Goal: Information Seeking & Learning: Learn about a topic

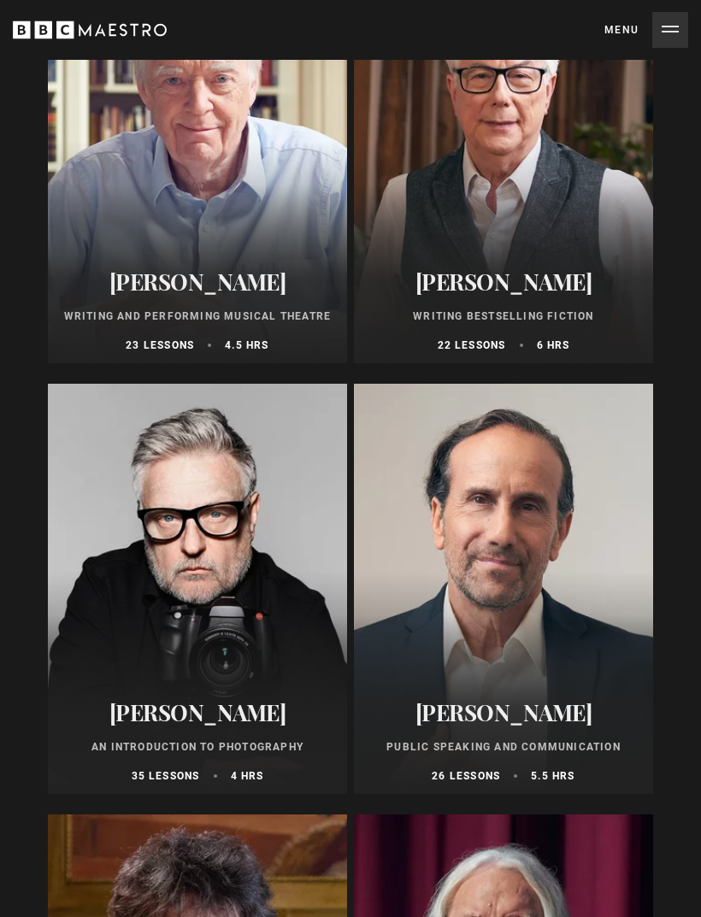
scroll to position [6669, 0]
click at [181, 575] on div at bounding box center [197, 589] width 299 height 410
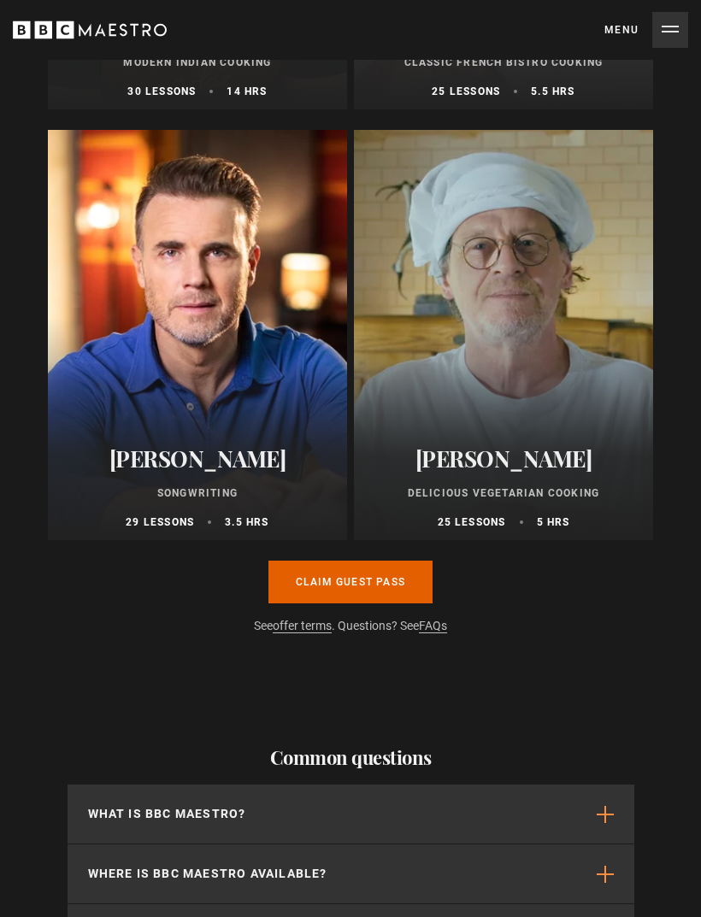
scroll to position [11240, 0]
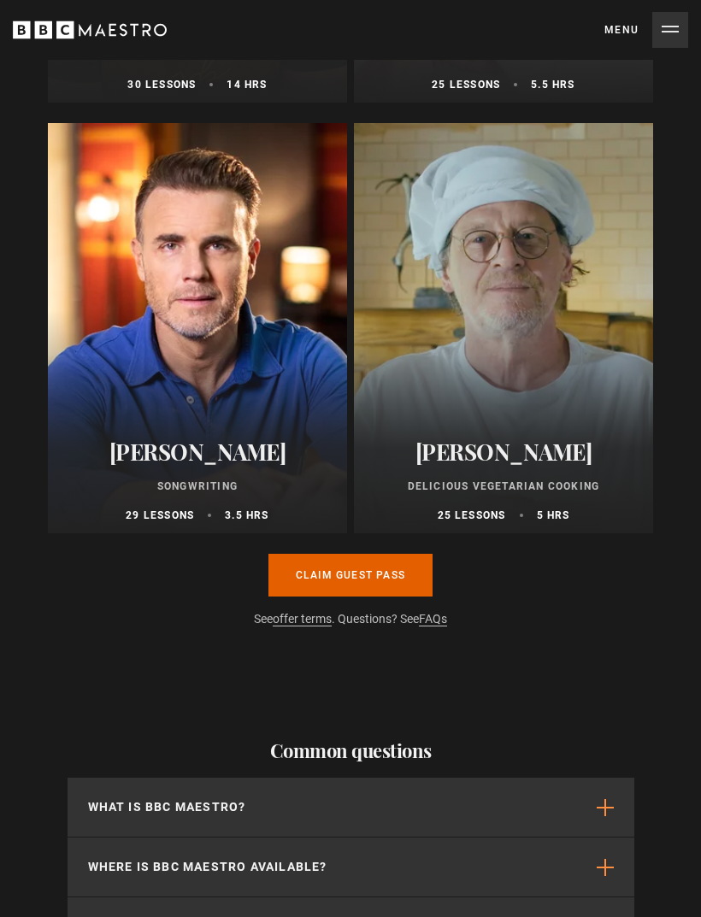
click at [320, 577] on link "Claim guest pass" at bounding box center [350, 575] width 164 height 43
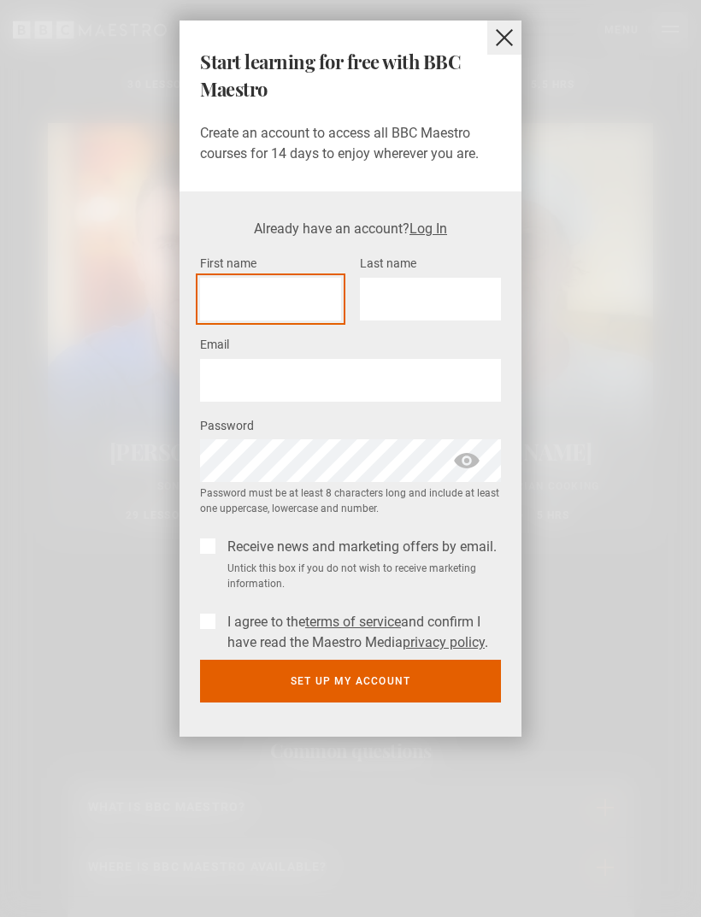
click at [208, 289] on input "First name *" at bounding box center [270, 299] width 141 height 43
type input "*****"
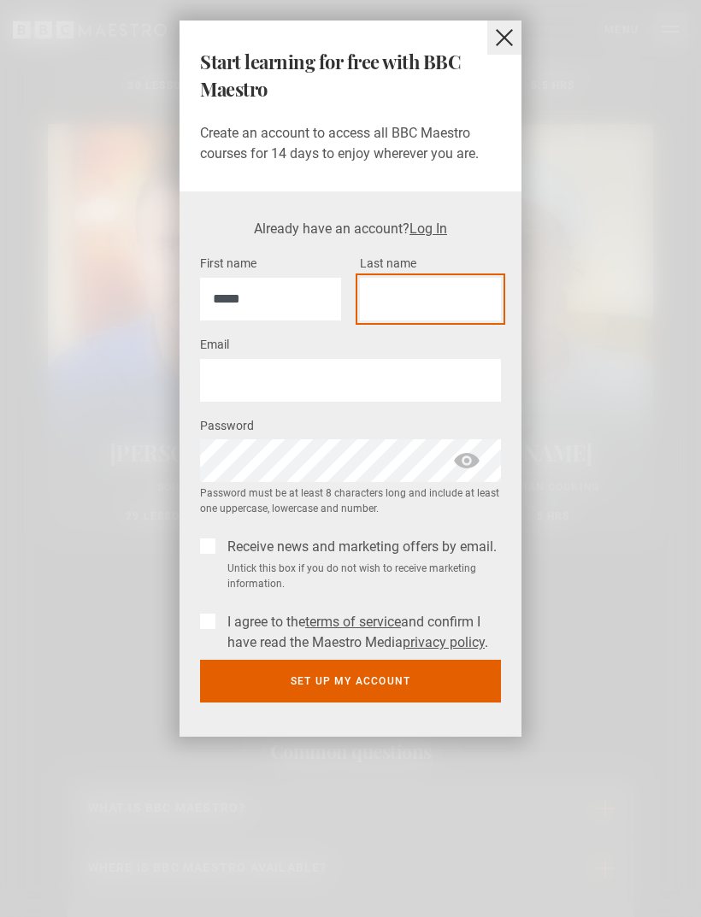
click at [369, 288] on input "Last name *" at bounding box center [430, 299] width 141 height 43
type input "******"
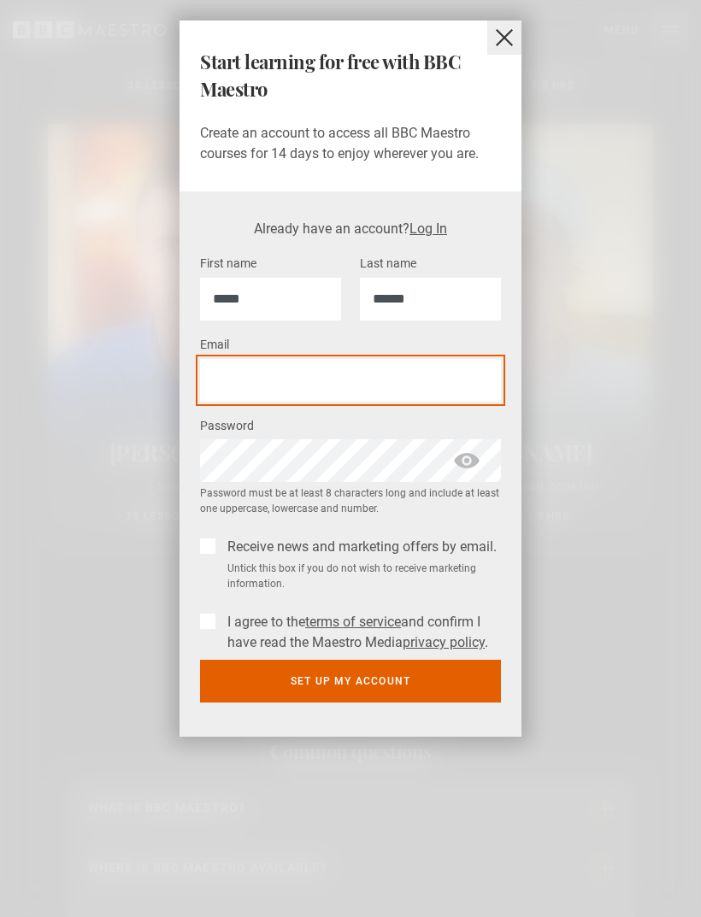
click at [219, 372] on input "Email *" at bounding box center [350, 380] width 301 height 43
type input "**"
type input "**********"
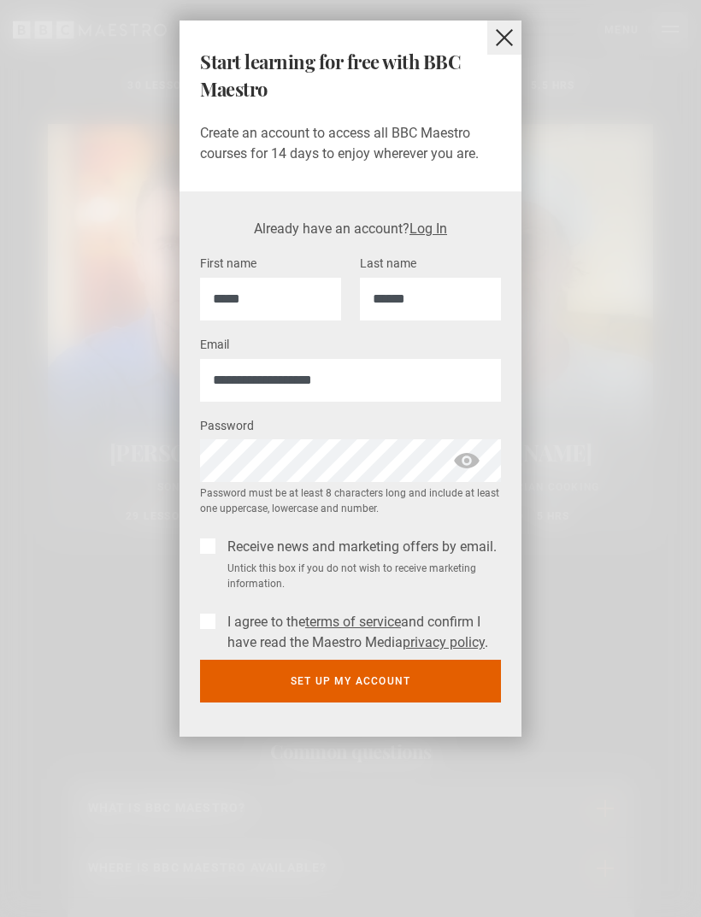
click at [221, 623] on label "I agree to the terms of service and confirm I have read the Maestro Media priva…" at bounding box center [361, 632] width 280 height 41
click at [221, 549] on label "Receive news and marketing offers by email." at bounding box center [359, 547] width 276 height 21
click at [221, 547] on label "Receive news and marketing offers by email." at bounding box center [359, 547] width 276 height 21
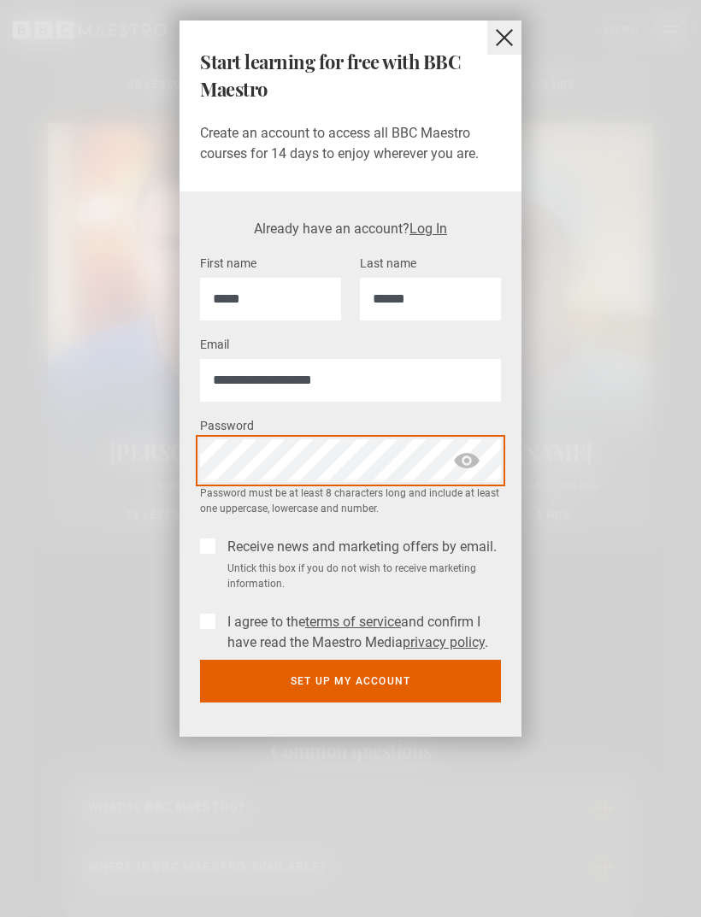
scroll to position [11239, 0]
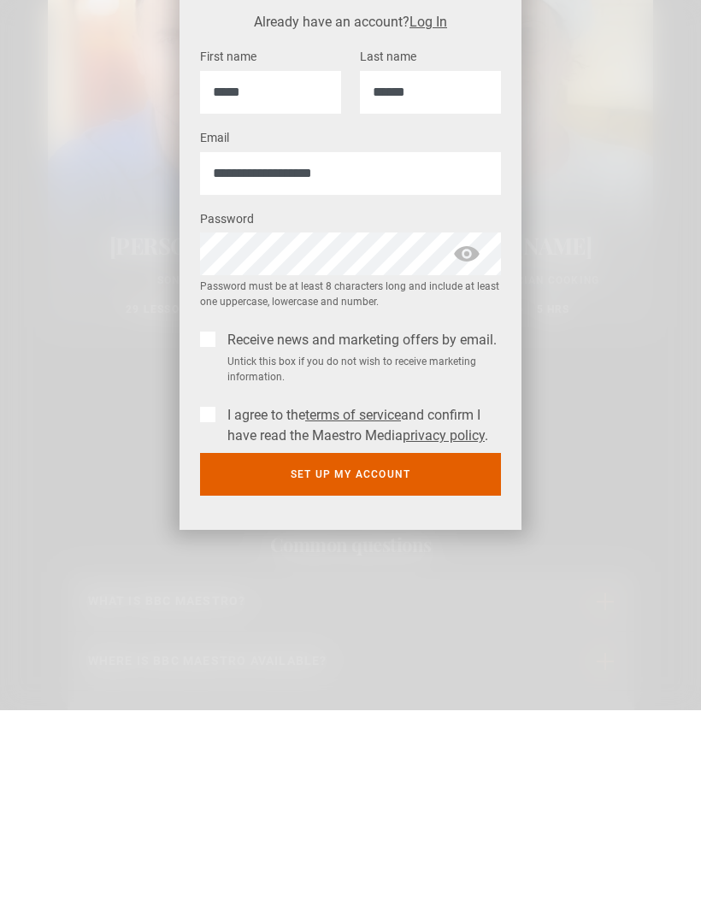
click at [296, 660] on button "Set up my account" at bounding box center [350, 681] width 301 height 43
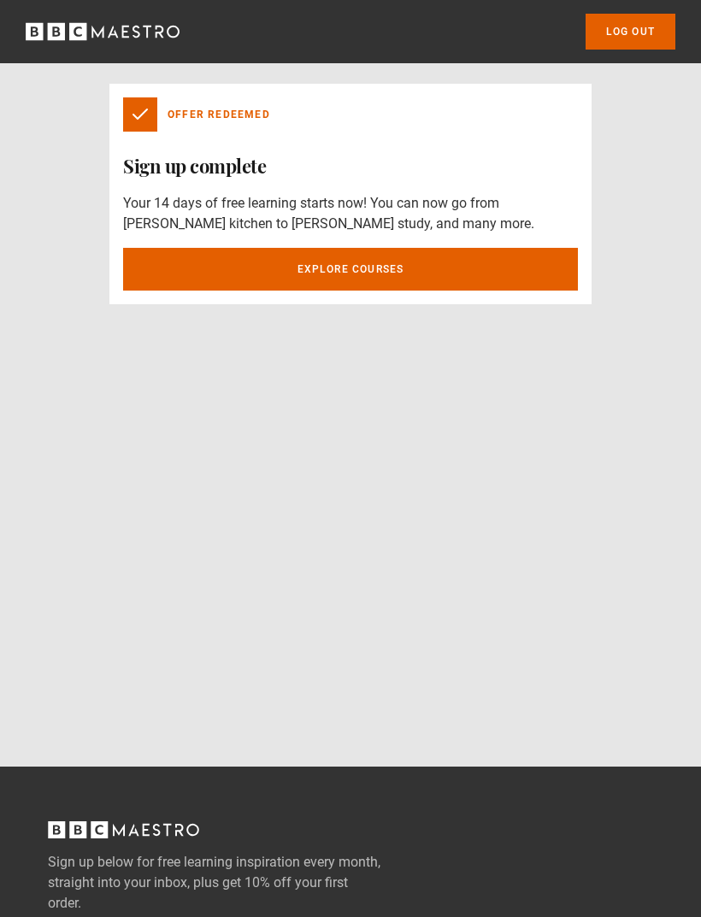
click at [257, 257] on link "Explore courses" at bounding box center [350, 269] width 455 height 43
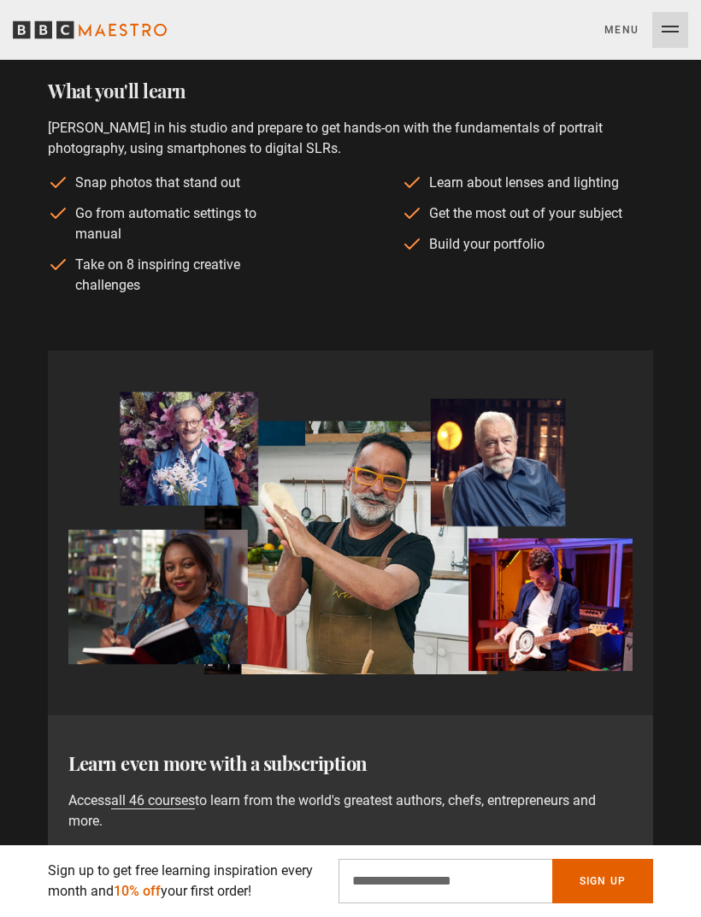
scroll to position [1058, 0]
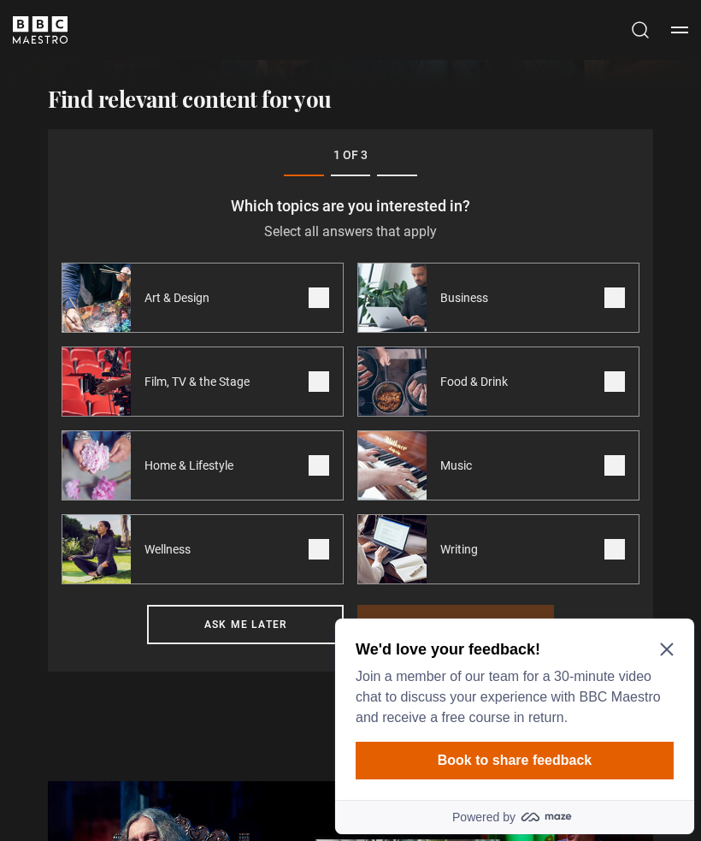
click at [319, 295] on span at bounding box center [319, 297] width 21 height 21
click at [316, 384] on span at bounding box center [319, 381] width 21 height 21
click at [620, 452] on label "Music" at bounding box center [498, 465] width 282 height 70
click at [315, 469] on span at bounding box center [319, 465] width 21 height 21
click at [620, 372] on span at bounding box center [615, 381] width 21 height 21
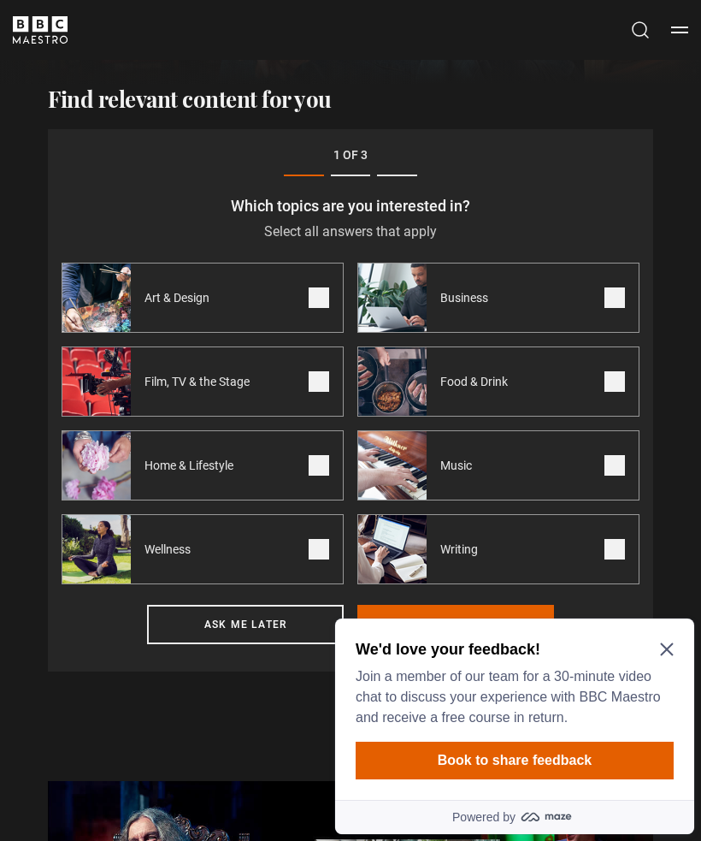
click at [662, 642] on icon "Close Maze Prompt" at bounding box center [667, 649] width 14 height 14
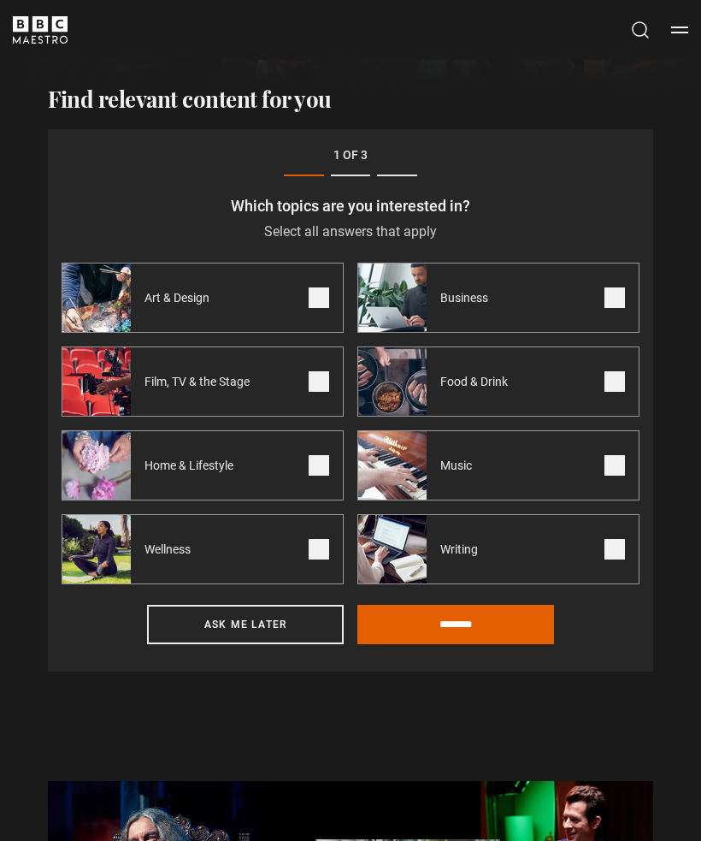
click at [613, 540] on span at bounding box center [615, 549] width 21 height 21
click at [321, 556] on span at bounding box center [319, 549] width 21 height 21
click at [439, 627] on input "********" at bounding box center [455, 624] width 197 height 39
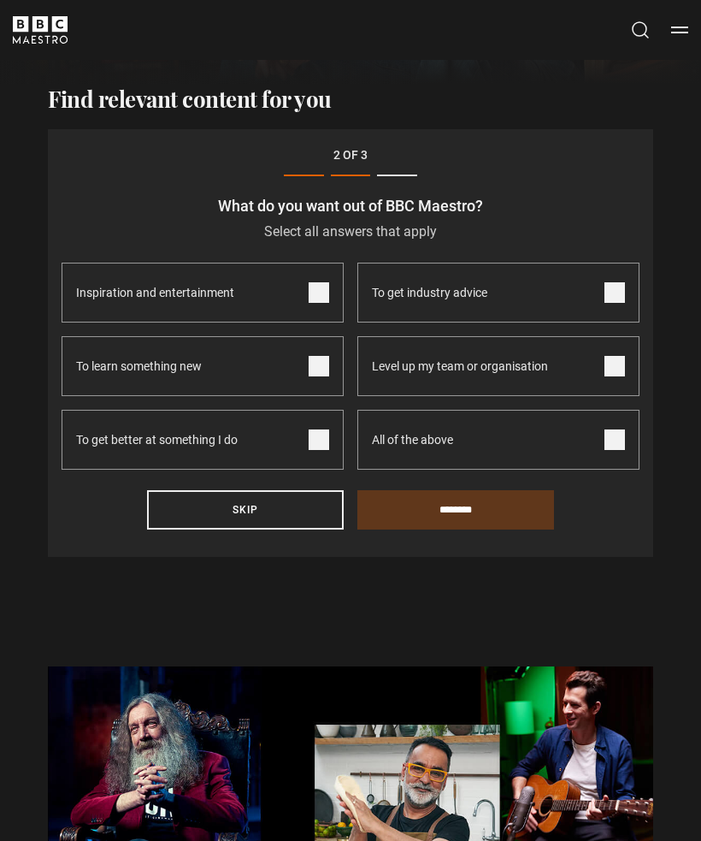
click at [319, 291] on span at bounding box center [319, 292] width 21 height 21
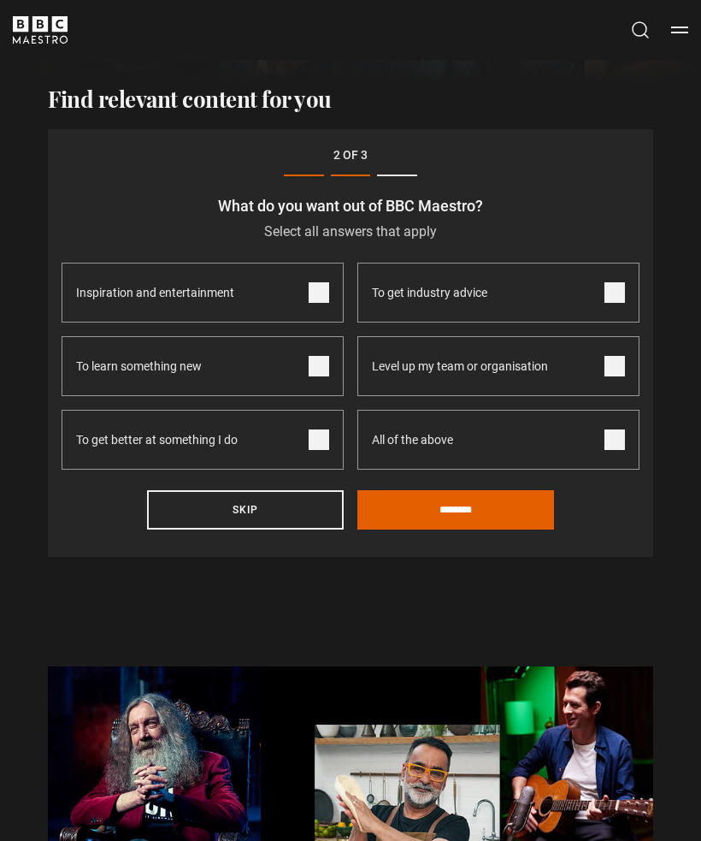
click at [318, 358] on span at bounding box center [319, 366] width 21 height 21
click at [329, 421] on label "To get better at something I do" at bounding box center [203, 440] width 282 height 60
click at [516, 508] on input "********" at bounding box center [455, 509] width 197 height 39
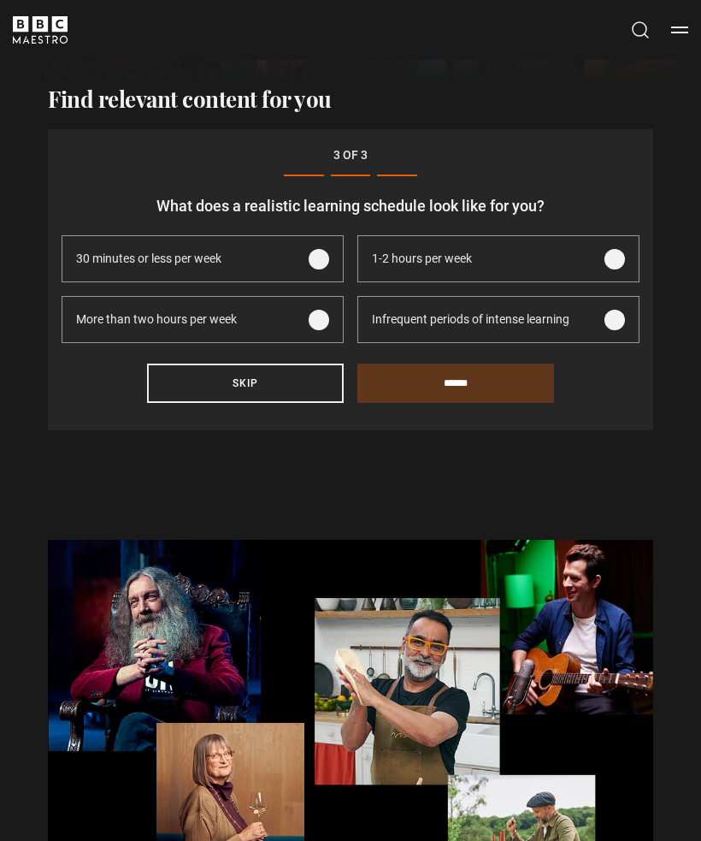
click at [613, 253] on span at bounding box center [615, 259] width 21 height 21
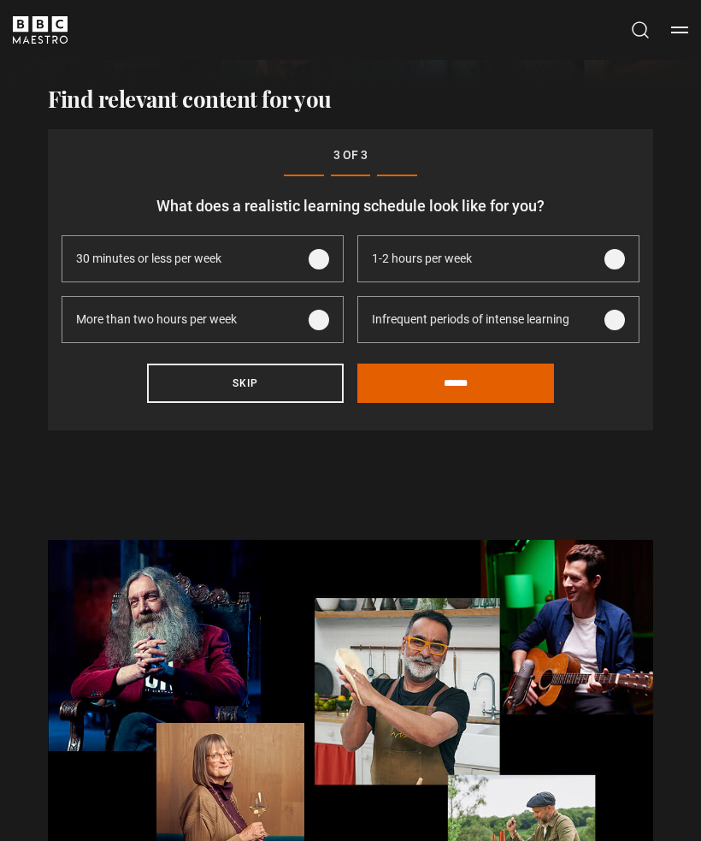
click at [430, 377] on input "******" at bounding box center [455, 382] width 197 height 39
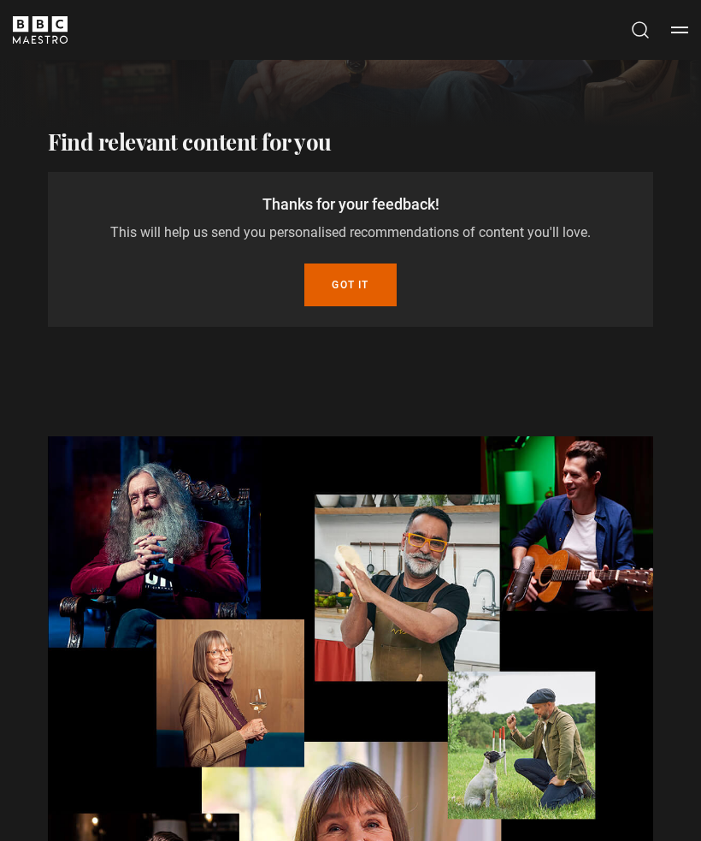
scroll to position [421, 0]
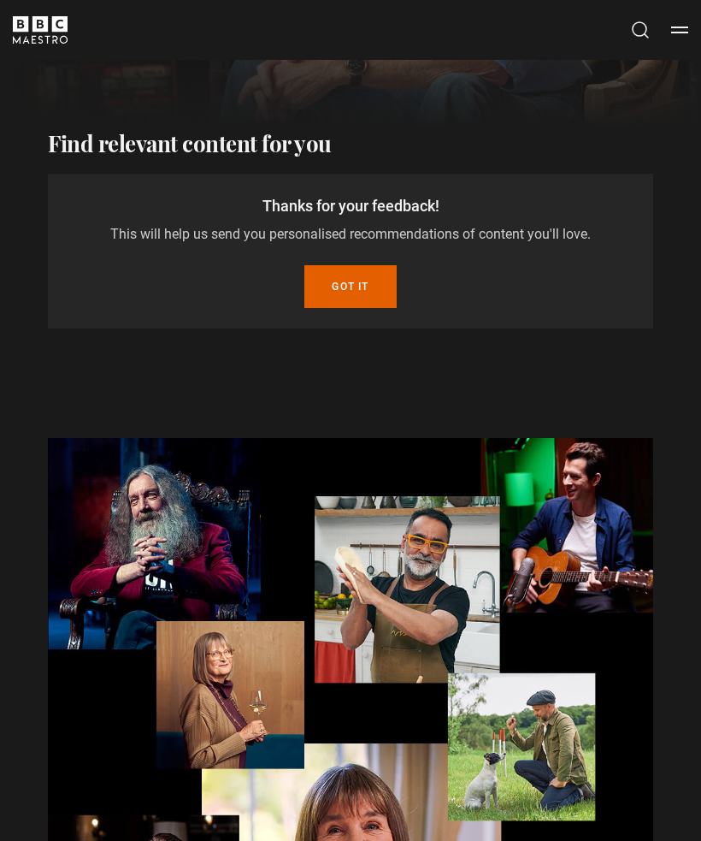
click at [356, 274] on button "Got it" at bounding box center [349, 286] width 91 height 43
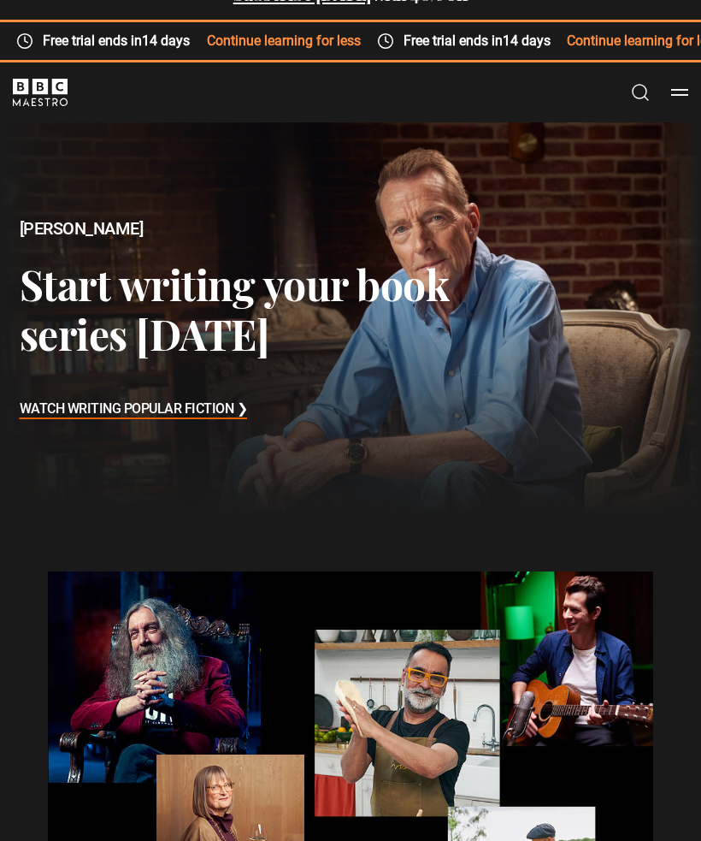
scroll to position [0, 0]
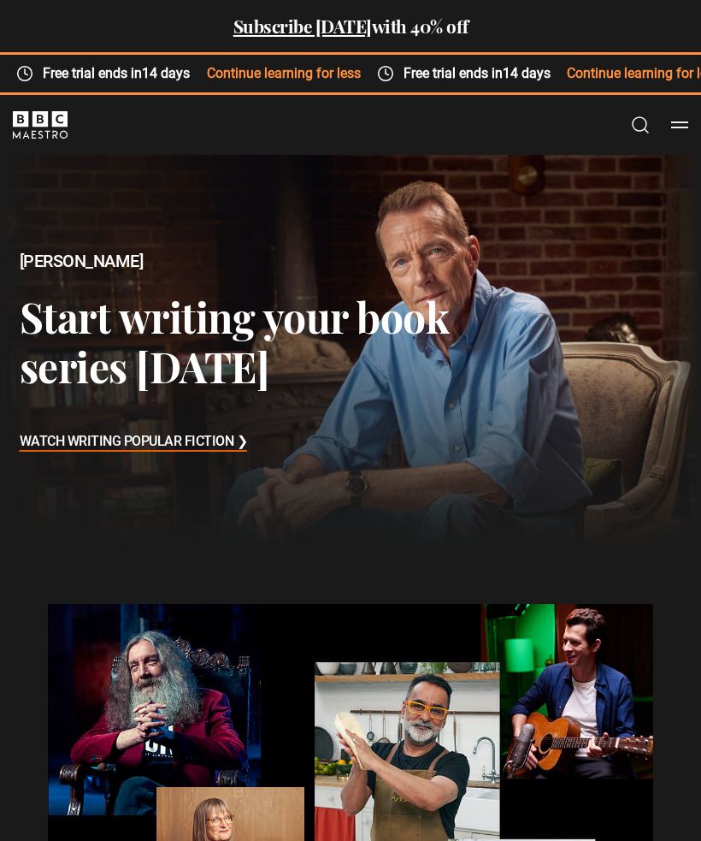
click at [680, 122] on button "Menu" at bounding box center [679, 124] width 17 height 17
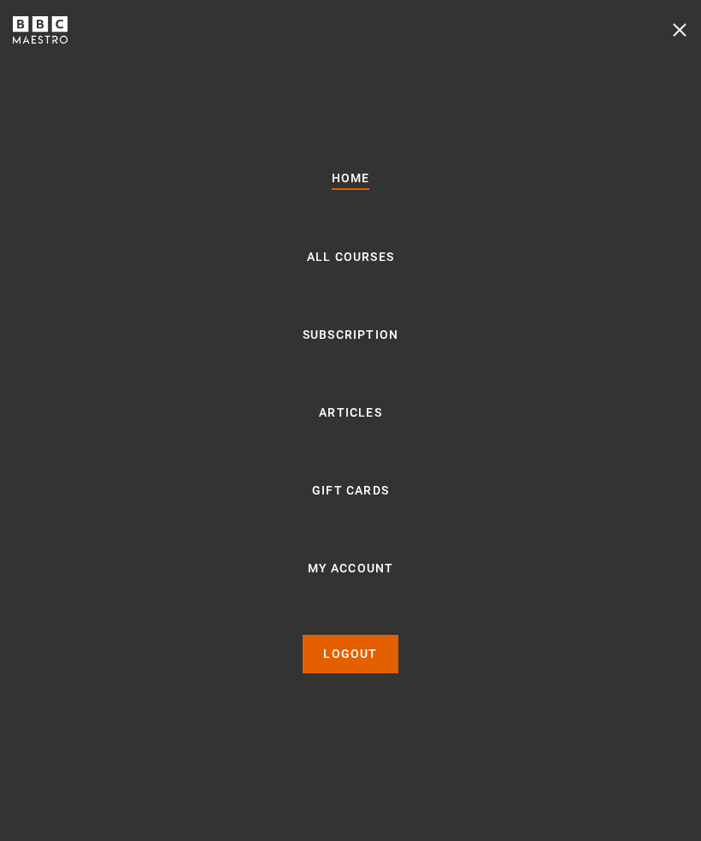
click at [347, 268] on link "All Courses" at bounding box center [350, 257] width 87 height 21
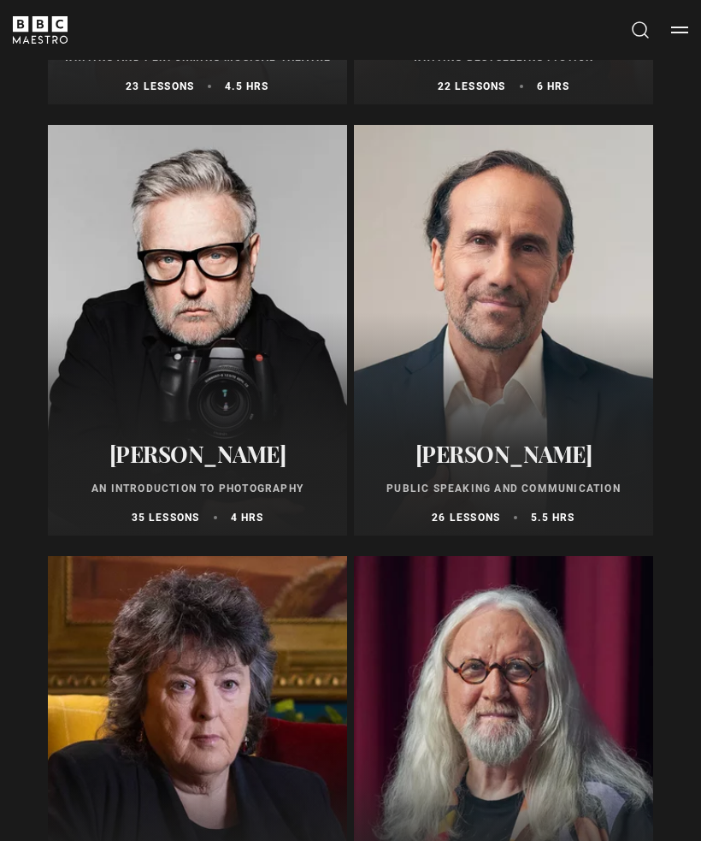
scroll to position [5394, 0]
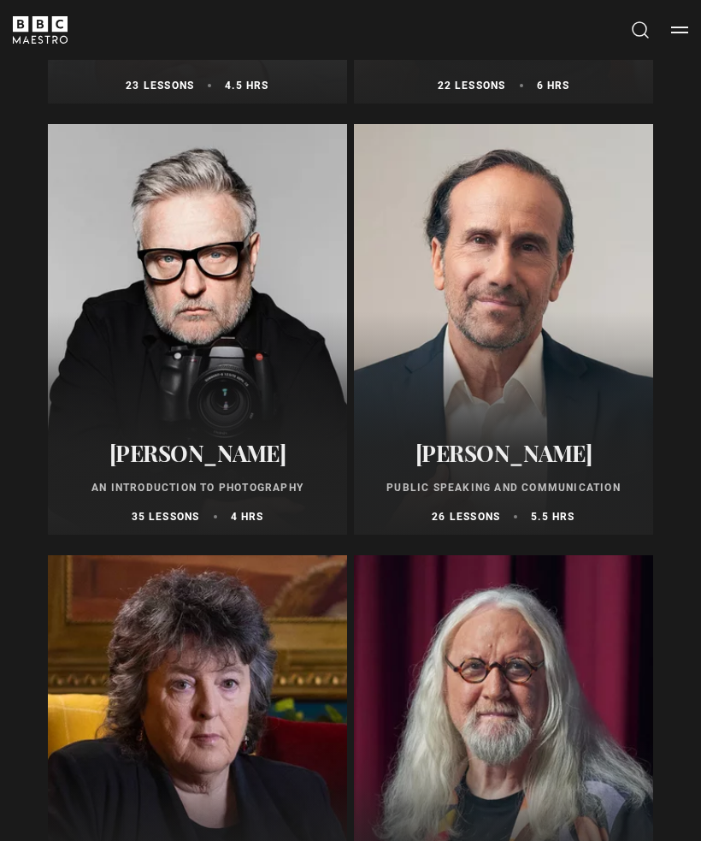
click at [198, 452] on h2 "[PERSON_NAME]" at bounding box center [197, 452] width 279 height 27
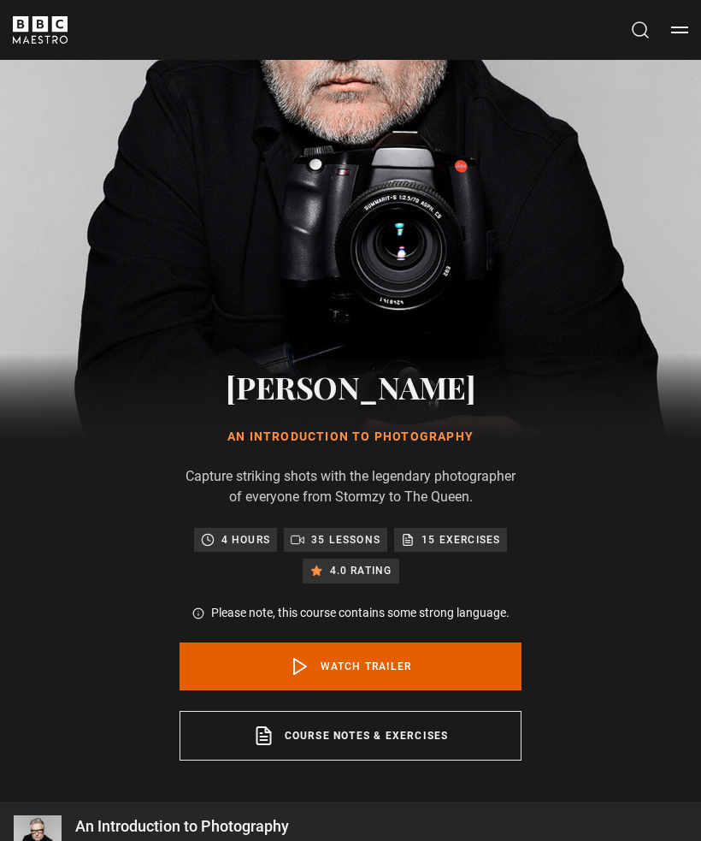
scroll to position [385, 0]
click at [299, 656] on icon at bounding box center [300, 666] width 21 height 21
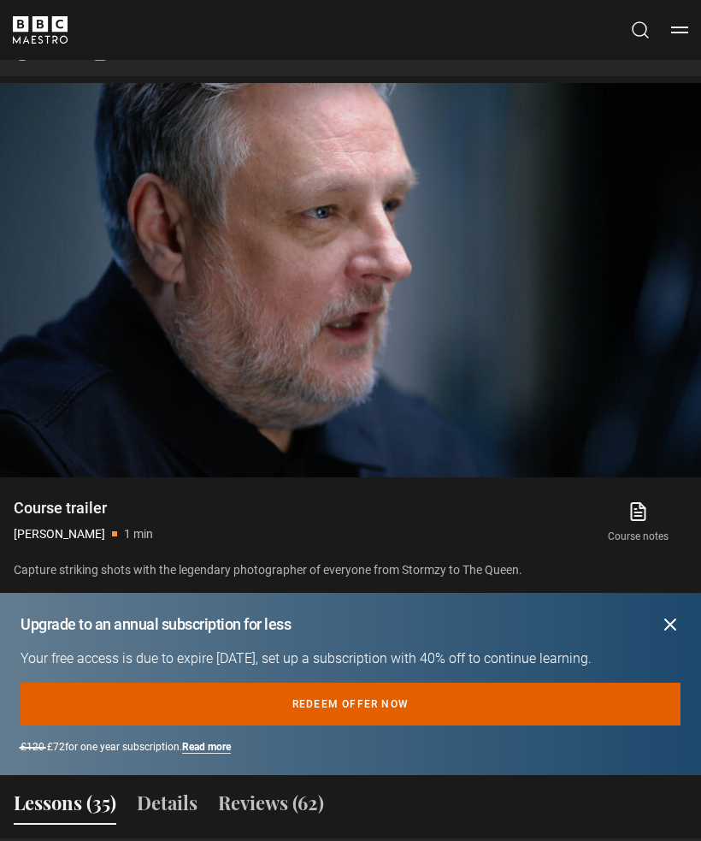
scroll to position [1191, 0]
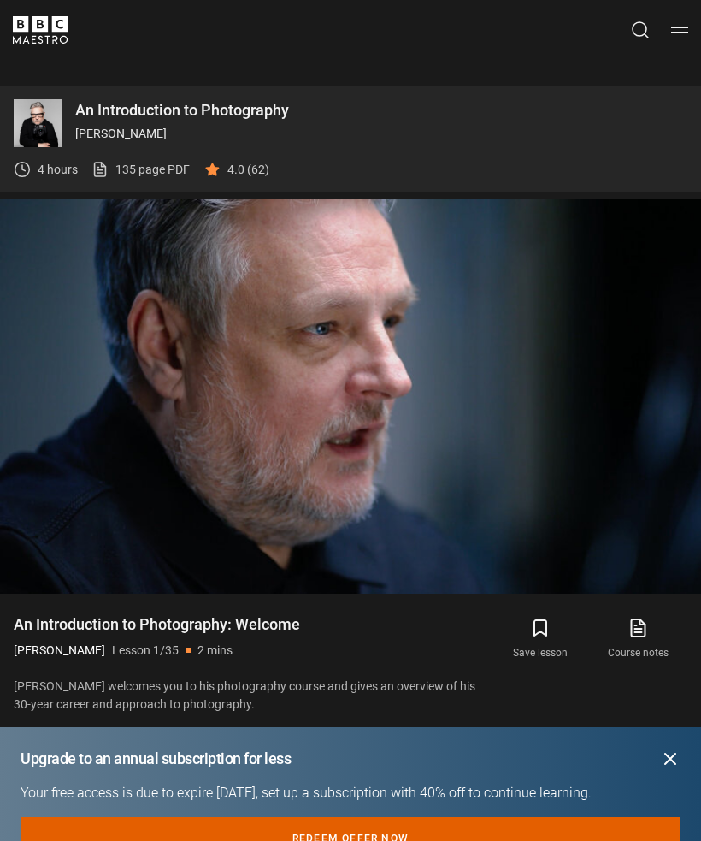
scroll to position [1102, 0]
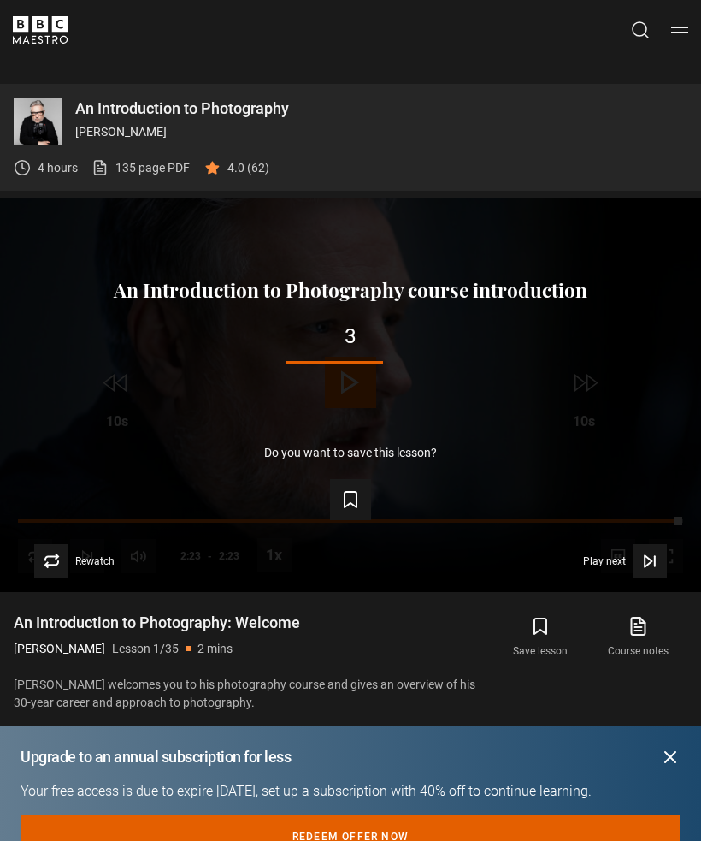
click at [630, 553] on button "Play next Play next" at bounding box center [625, 561] width 84 height 34
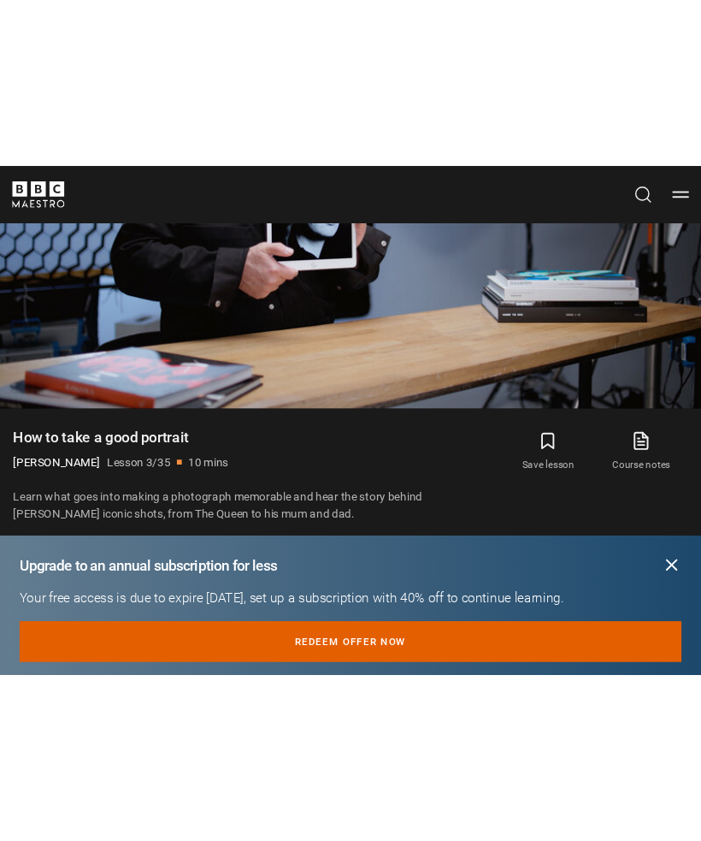
scroll to position [1157, 0]
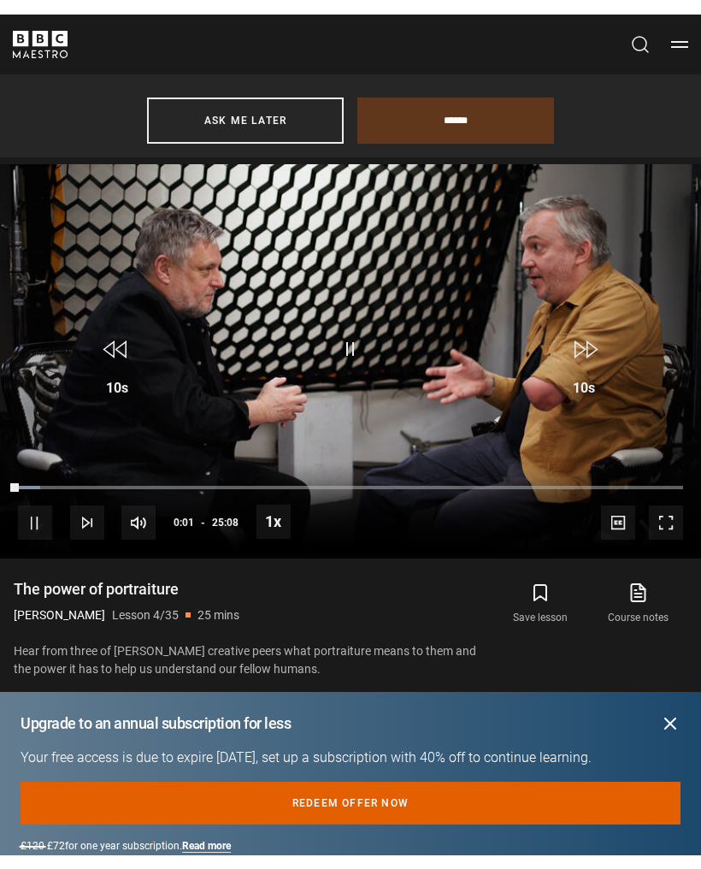
scroll to position [1355, 0]
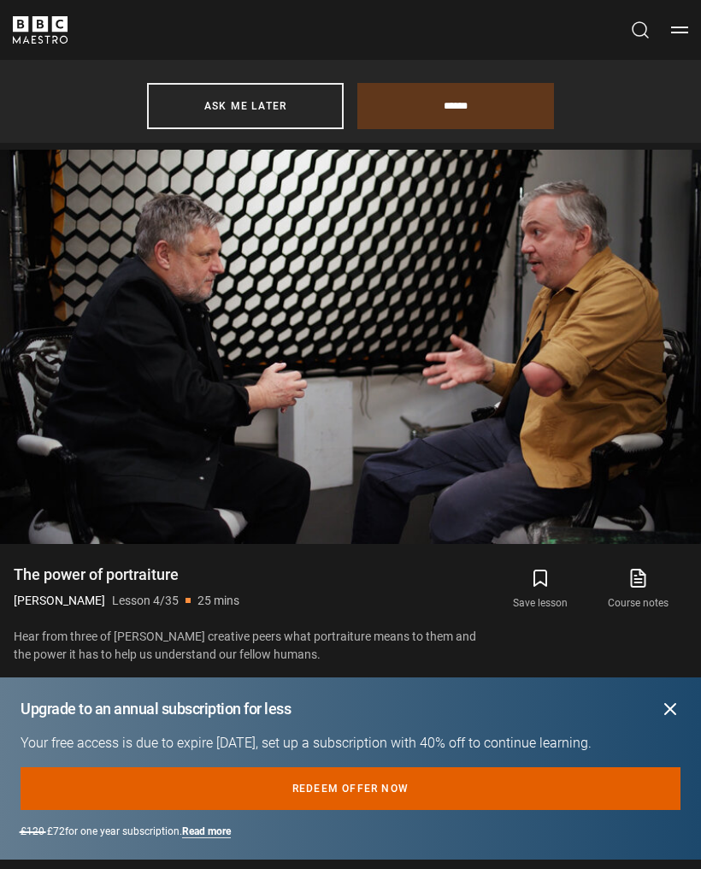
click at [664, 703] on icon "submit" at bounding box center [670, 709] width 21 height 21
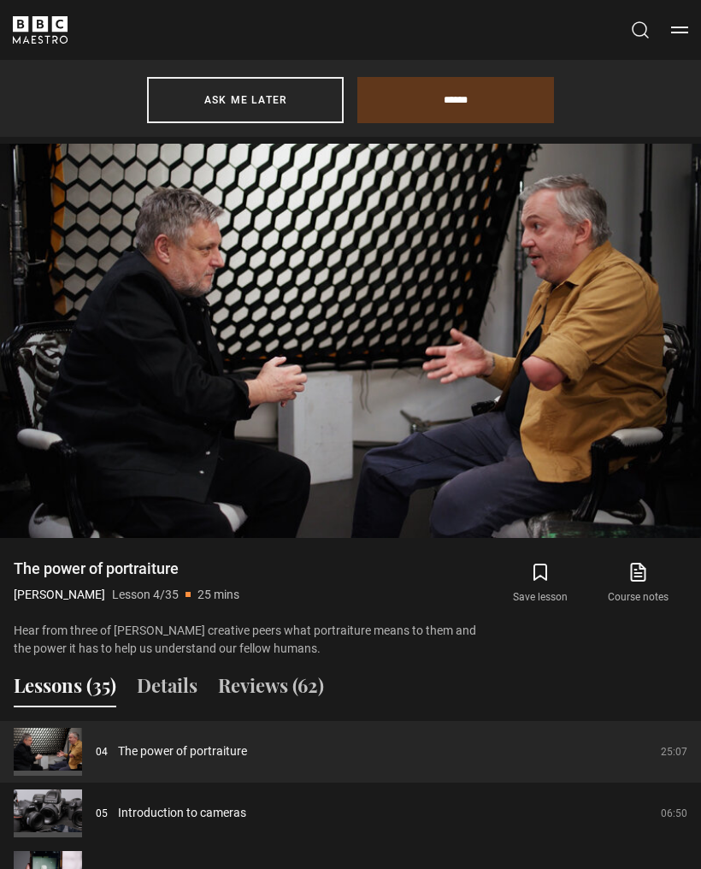
scroll to position [1360, 0]
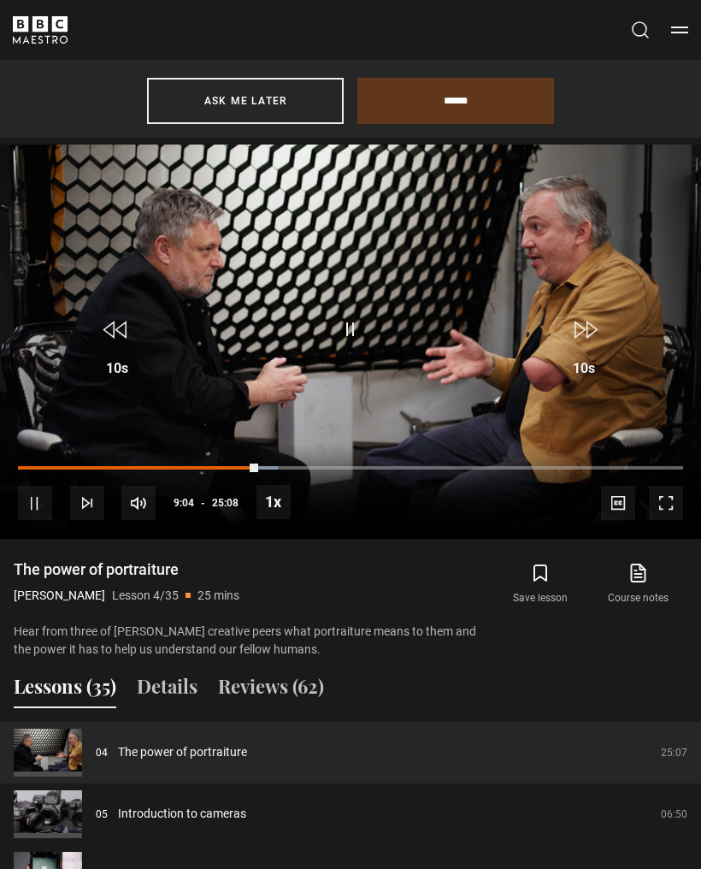
click at [51, 507] on span "Video Player" at bounding box center [35, 503] width 34 height 34
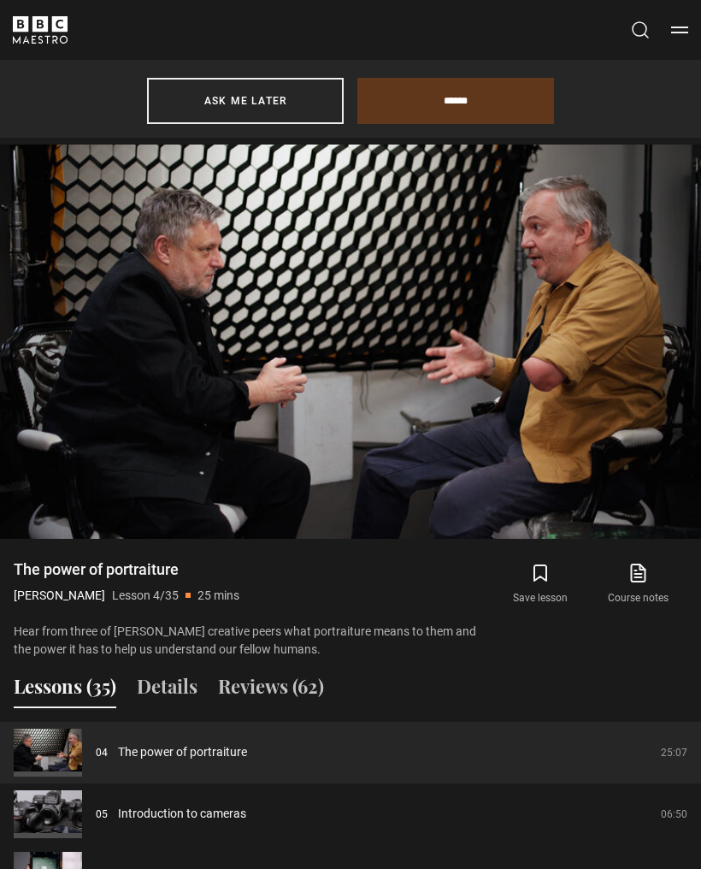
click at [14, 495] on video-js "Video Player is loading. Play Lesson The power of portraiture 10s Skip Back 10 …" at bounding box center [350, 342] width 701 height 394
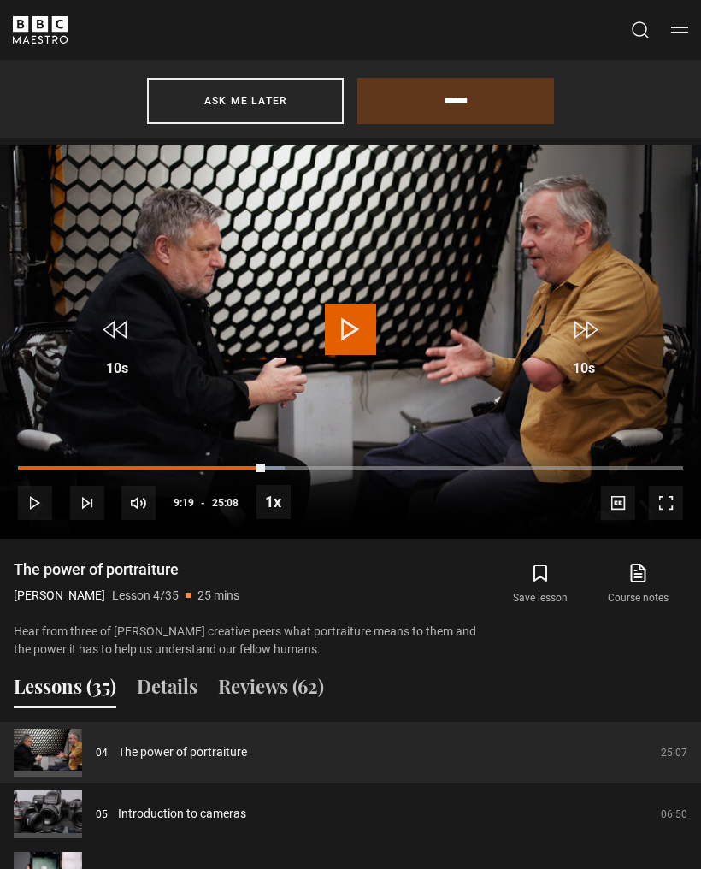
click at [456, 306] on video-js "Video Player is loading. Play Lesson The power of portraiture 10s Skip Back 10 …" at bounding box center [350, 342] width 701 height 394
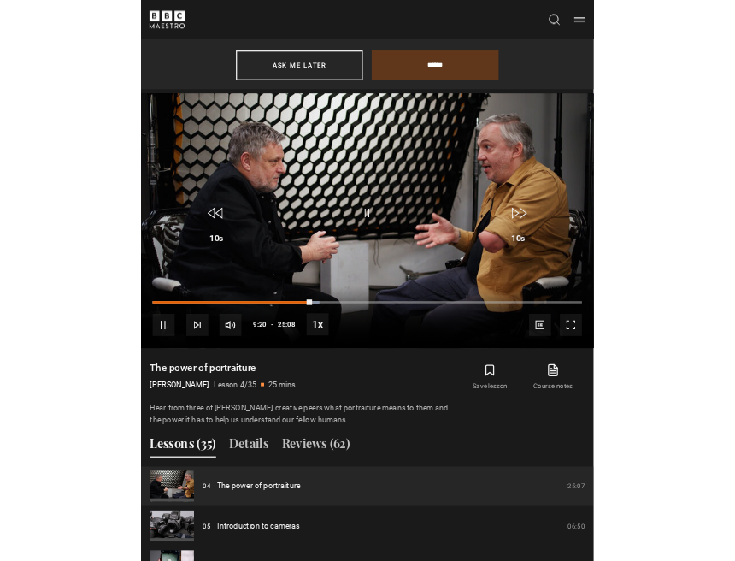
scroll to position [1144, 0]
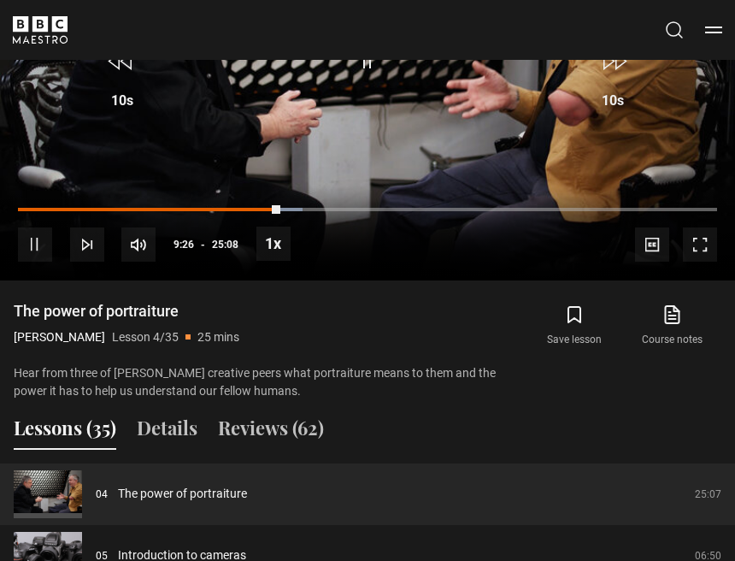
click at [659, 261] on video-js "Video Player is loading. Play Lesson The power of portraiture 10s Skip Back 10 …" at bounding box center [367, 74] width 735 height 414
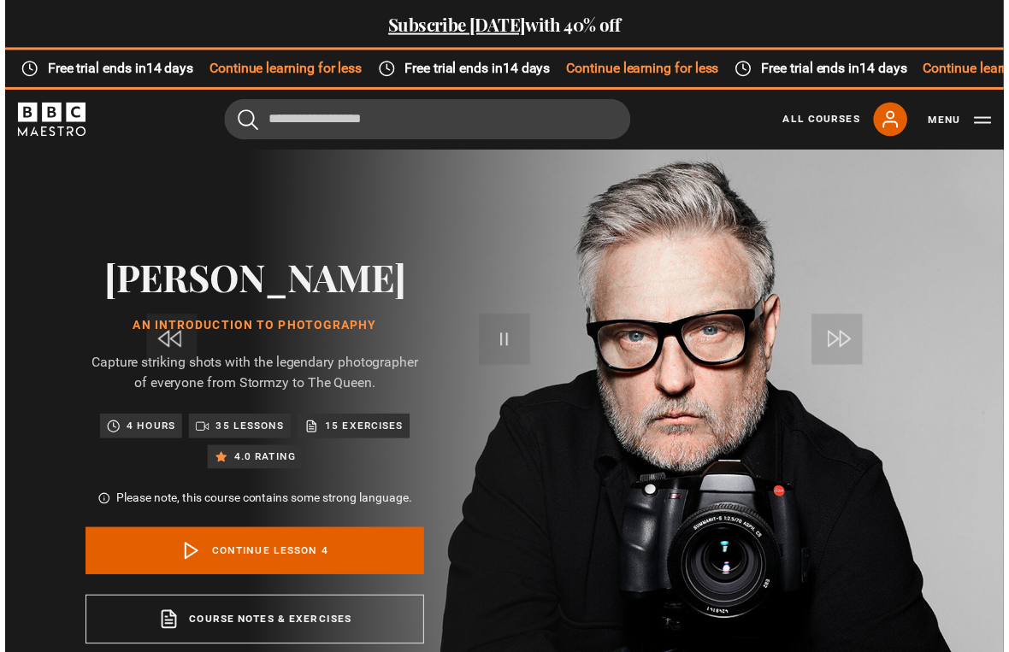
scroll to position [21, 0]
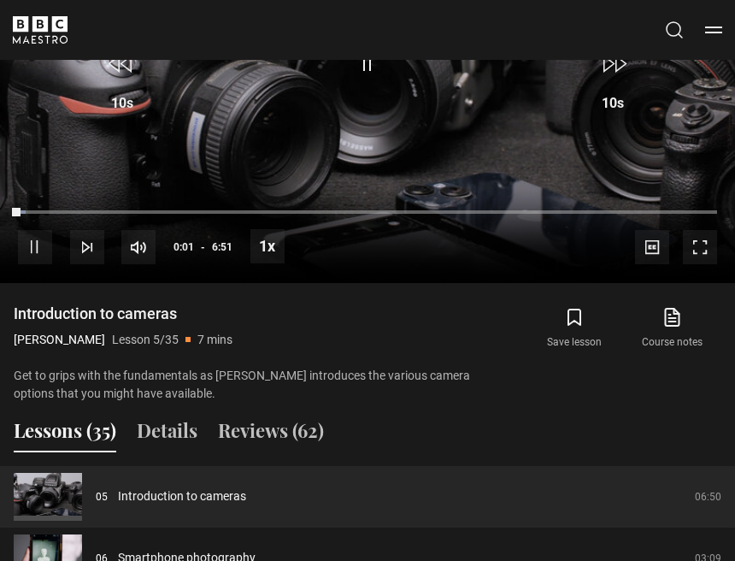
scroll to position [1114, 0]
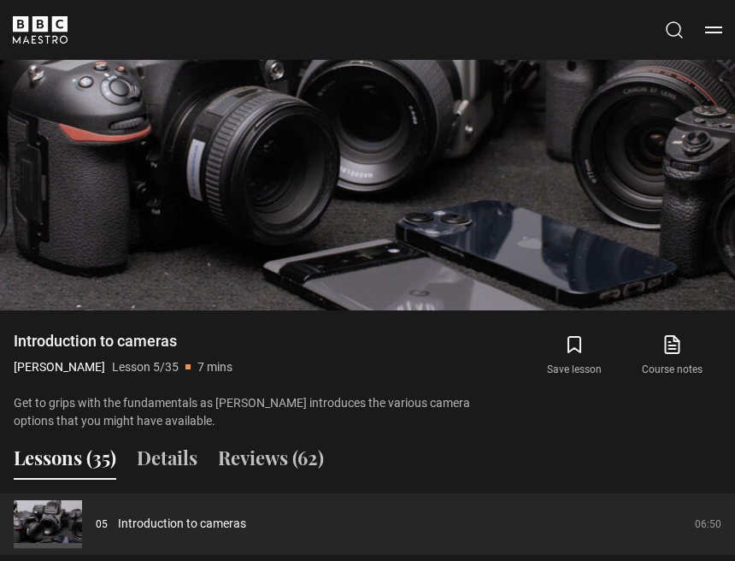
click at [679, 309] on video-js "Video Player is loading. Play Lesson Introduction to cameras 10s Skip Back 10 s…" at bounding box center [367, 104] width 735 height 414
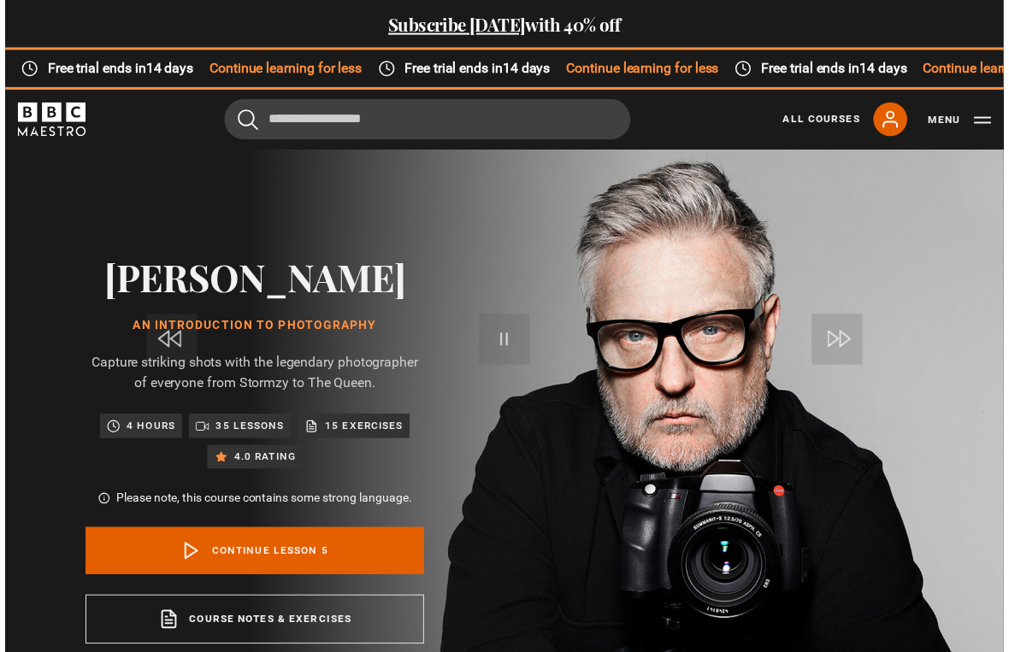
scroll to position [21, 0]
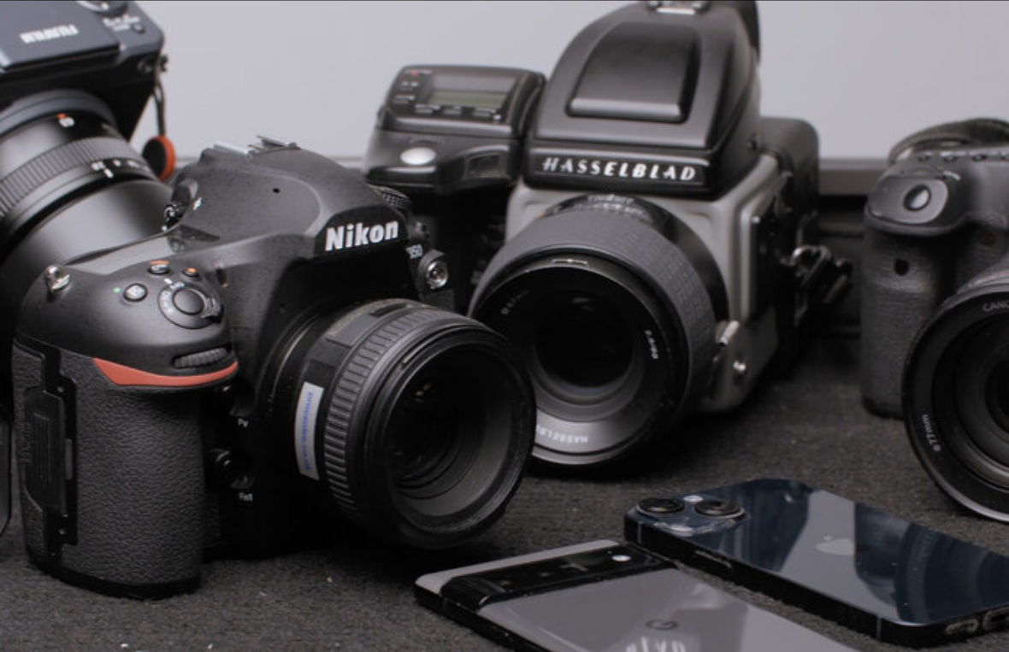
click at [721, 130] on video-js "Video Player is loading. Play Lesson Introduction to cameras 10s Skip Back 10 s…" at bounding box center [504, 326] width 1009 height 652
